Goal: Information Seeking & Learning: Learn about a topic

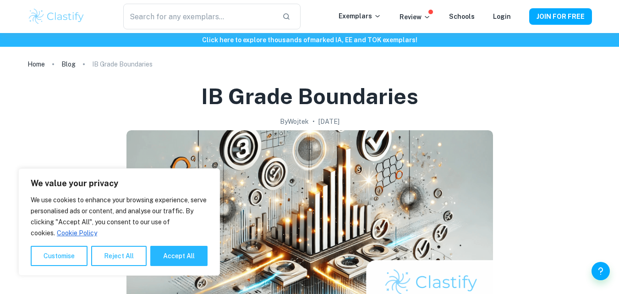
scroll to position [448, 0]
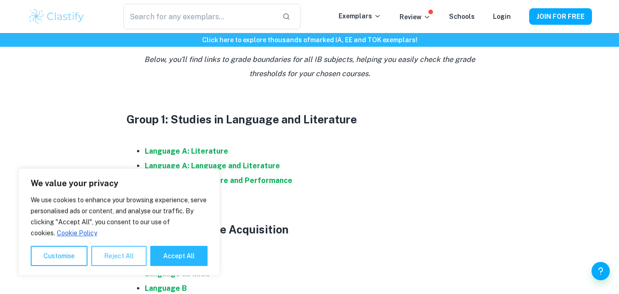
click at [116, 254] on button "Reject All" at bounding box center [118, 256] width 55 height 20
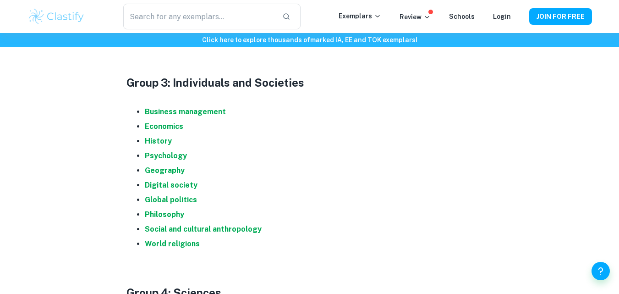
scroll to position [713, 0]
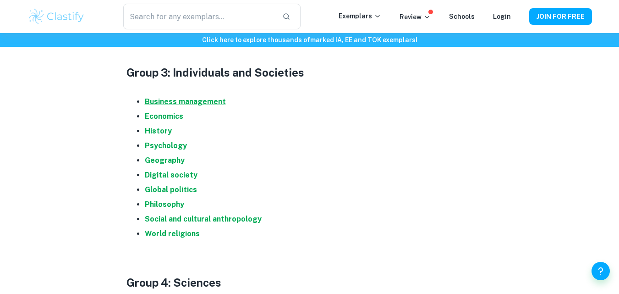
click at [193, 101] on strong "Business management" at bounding box center [185, 101] width 81 height 9
